Goal: Task Accomplishment & Management: Manage account settings

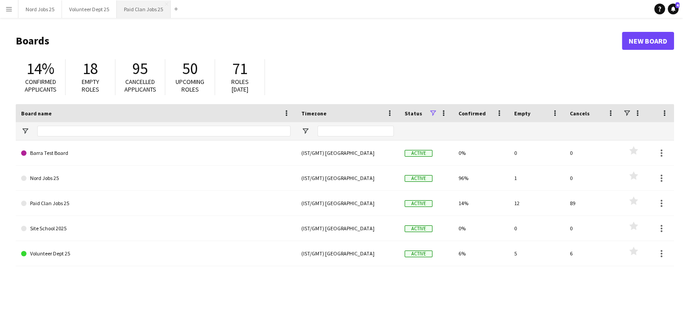
click at [143, 4] on button "Paid Clan Jobs 25 Close" at bounding box center [144, 9] width 54 height 18
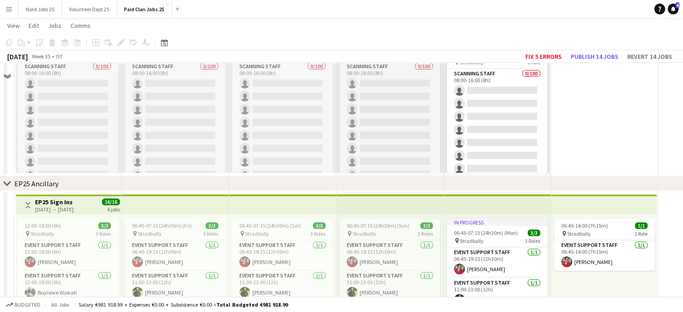
scroll to position [0, 215]
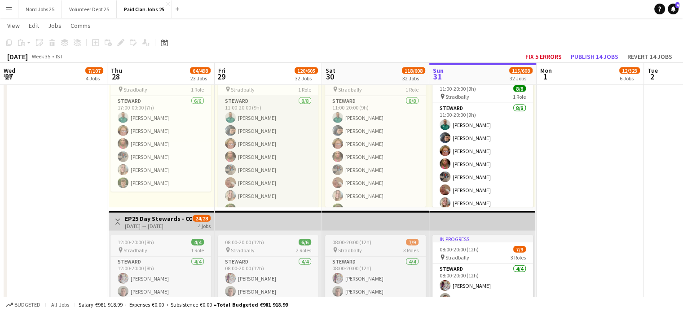
click at [246, 160] on app-card-role "[PERSON_NAME] [DATE] 11:00-20:00 (9h) [PERSON_NAME] [PERSON_NAME] [PERSON_NAME]…" at bounding box center [268, 157] width 101 height 122
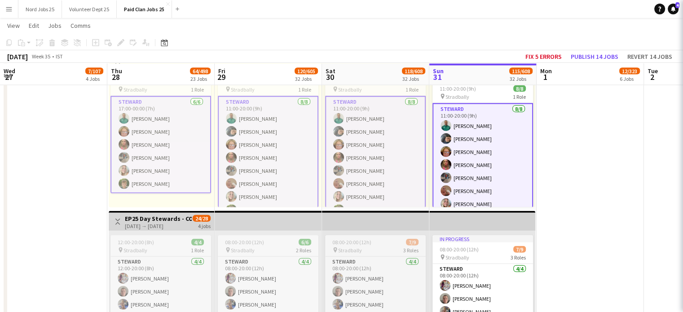
scroll to position [2060, 0]
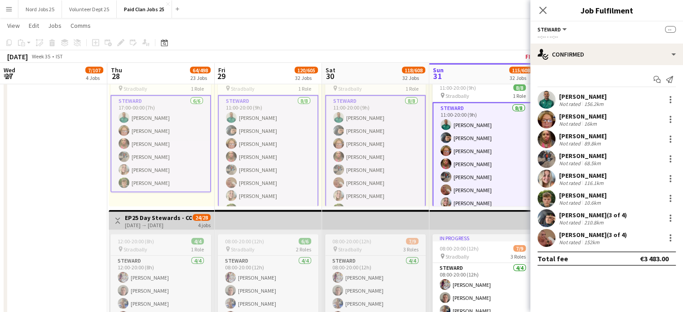
click at [547, 166] on app-user-avatar at bounding box center [546, 159] width 18 height 18
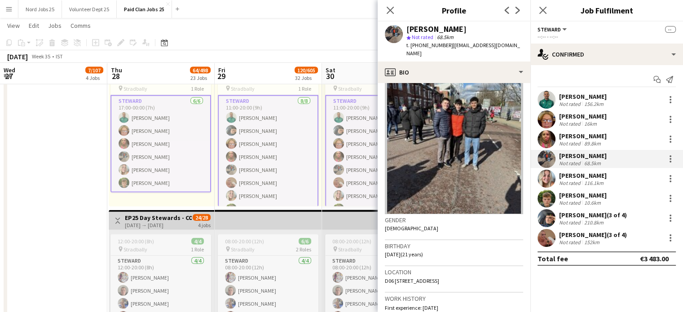
scroll to position [0, 0]
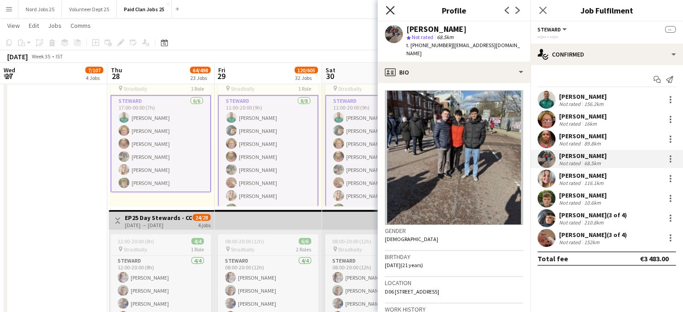
click at [391, 11] on icon "Close pop-in" at bounding box center [390, 10] width 9 height 9
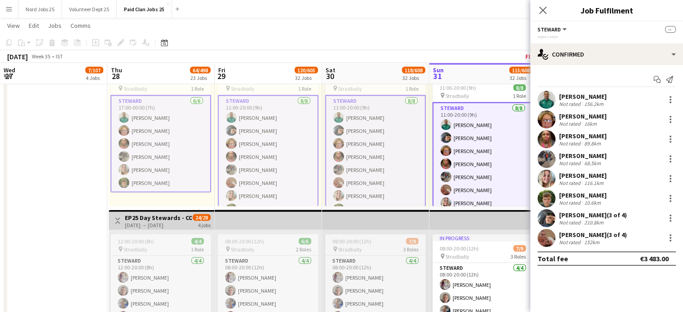
click at [539, 19] on div "Close pop-in" at bounding box center [542, 10] width 25 height 21
click at [540, 15] on app-icon "Close pop-in" at bounding box center [542, 10] width 13 height 13
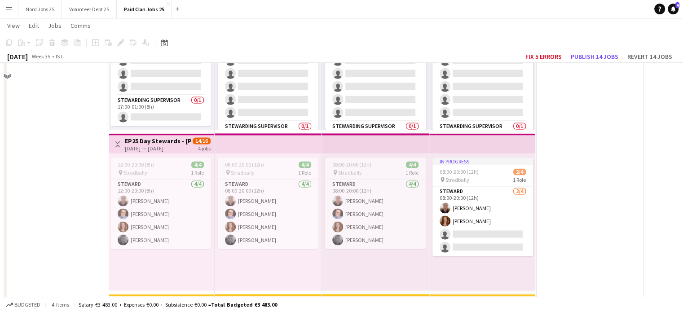
scroll to position [1028, 0]
